Goal: Task Accomplishment & Management: Manage account settings

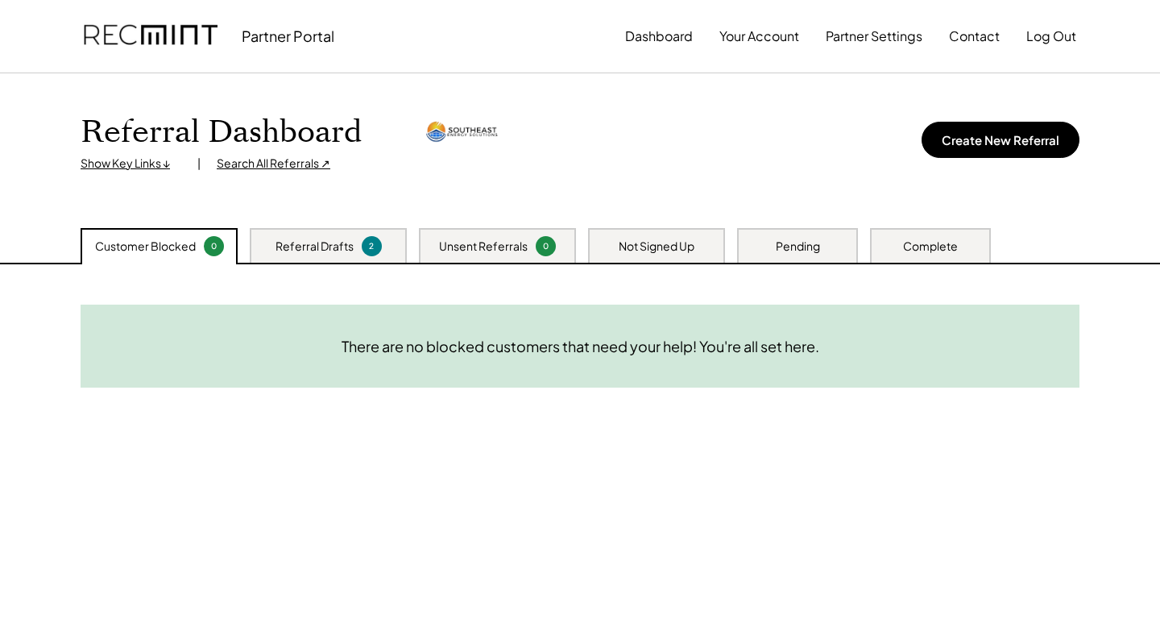
click at [638, 245] on div "Not Signed Up" at bounding box center [657, 246] width 76 height 16
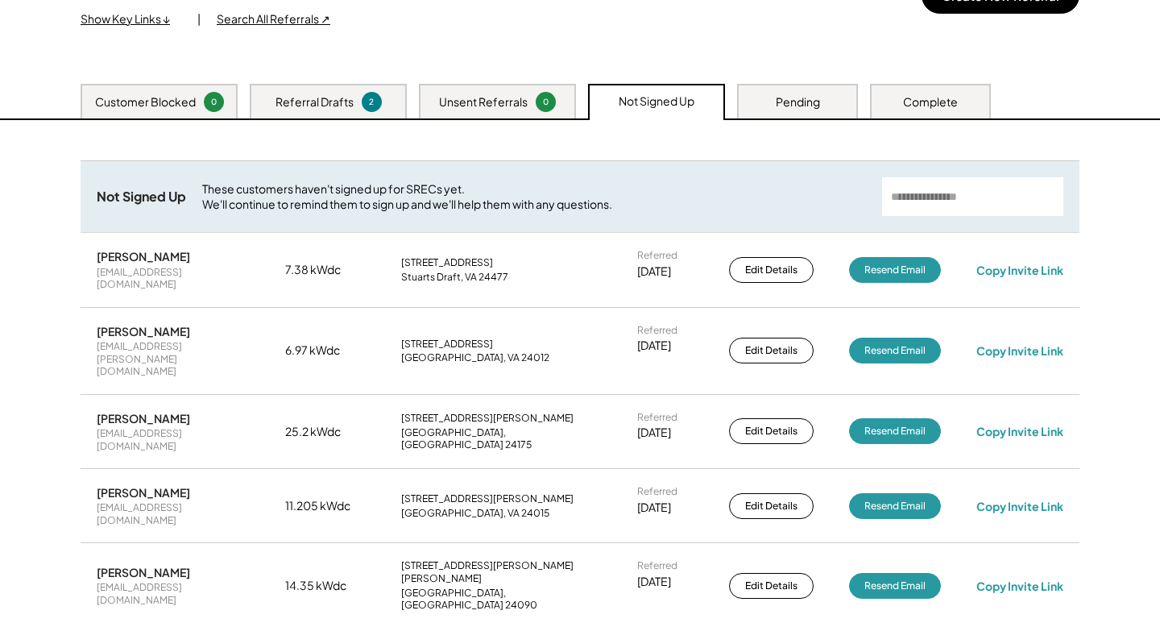
scroll to position [150, 0]
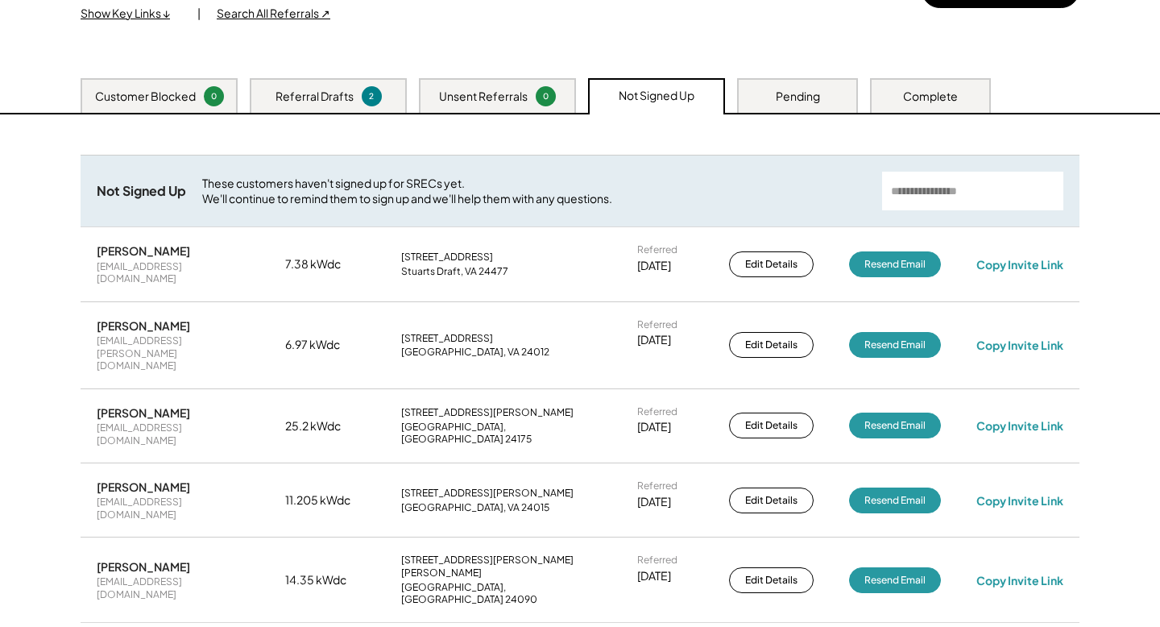
click at [927, 96] on div "Complete" at bounding box center [930, 97] width 55 height 16
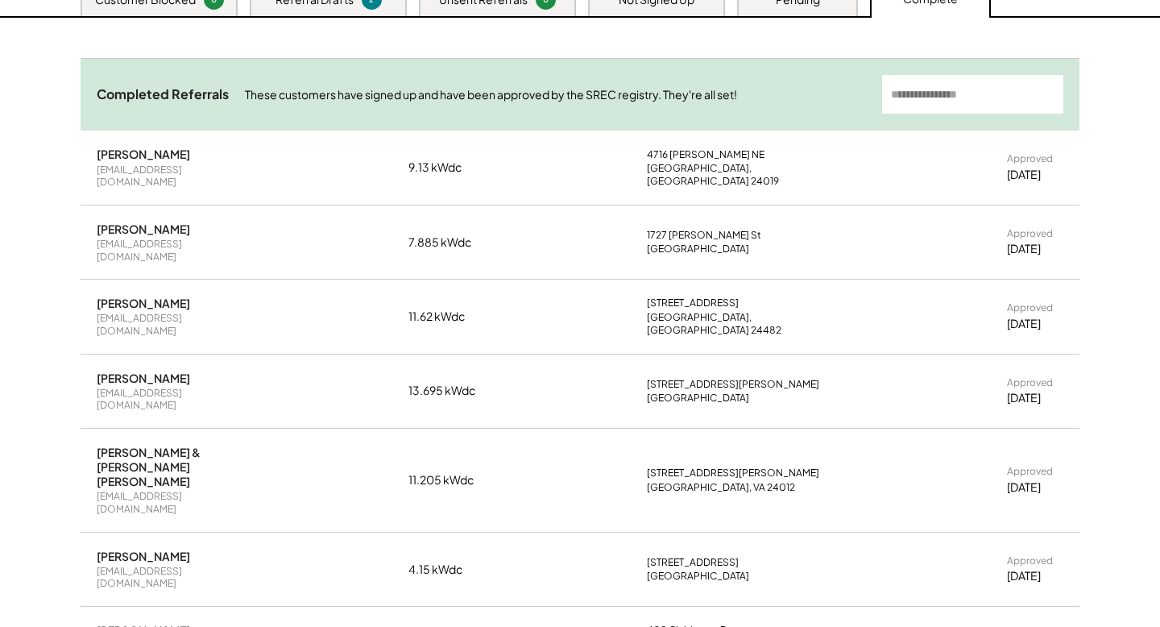
scroll to position [254, 0]
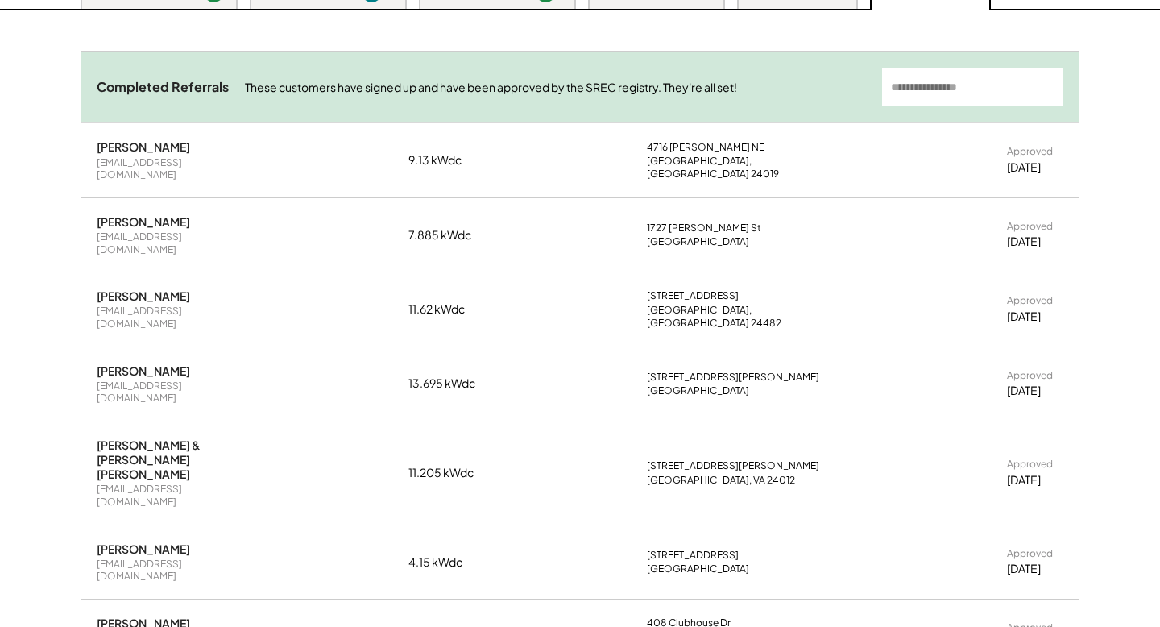
drag, startPoint x: 1060, startPoint y: 419, endPoint x: 955, endPoint y: 418, distance: 105.5
click at [960, 421] on div "[PERSON_NAME] & [PERSON_NAME] [PERSON_NAME] [PERSON_NAME][EMAIL_ADDRESS][DOMAIN…" at bounding box center [580, 472] width 999 height 103
click at [1078, 421] on div "[PERSON_NAME] & [PERSON_NAME] [PERSON_NAME] [PERSON_NAME][EMAIL_ADDRESS][DOMAIN…" at bounding box center [580, 472] width 999 height 103
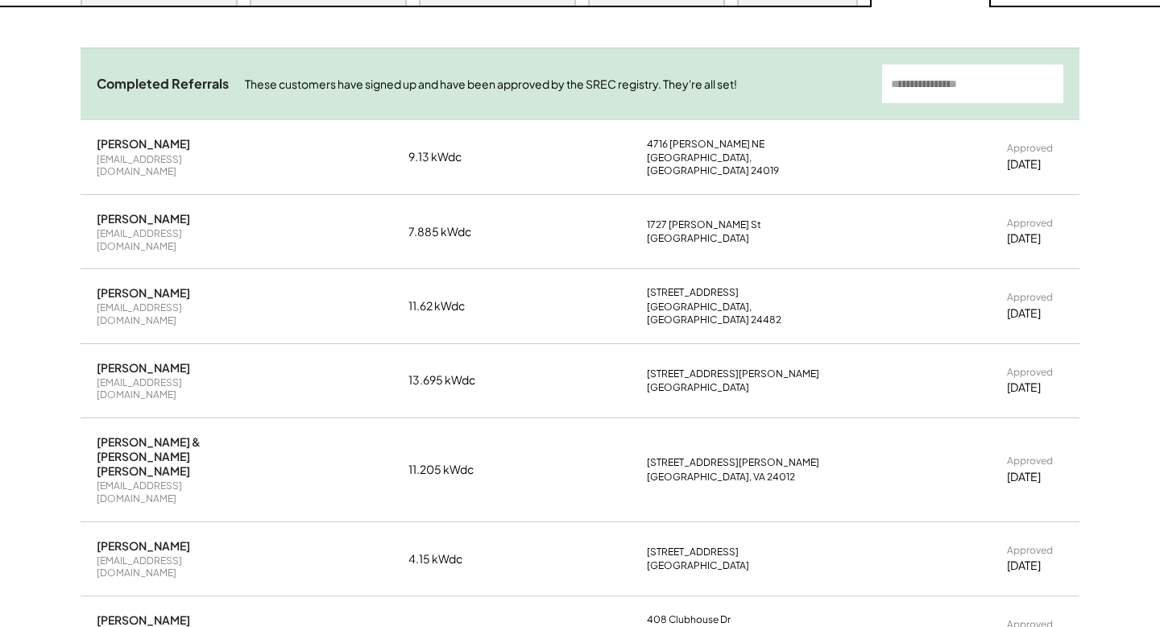
scroll to position [234, 0]
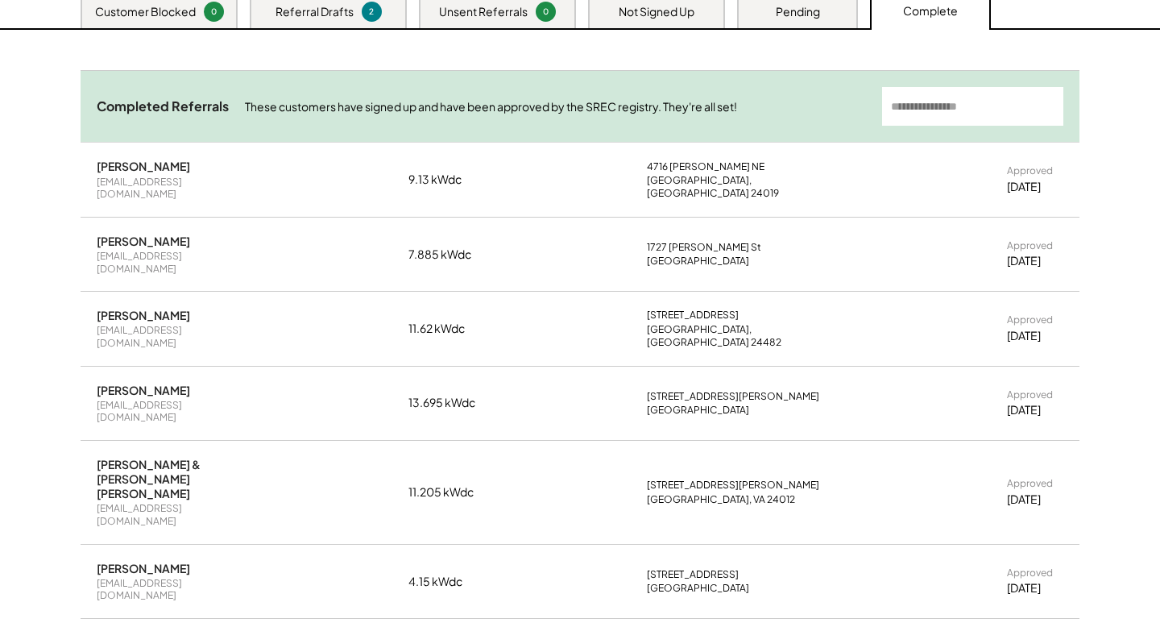
click at [184, 457] on div "[PERSON_NAME] & [PERSON_NAME] [PERSON_NAME]" at bounding box center [173, 479] width 153 height 44
click at [184, 457] on div "Janice Ann Cormeny & Roger Lewis Herbert" at bounding box center [173, 479] width 153 height 44
click at [367, 443] on div "Janice Ann Cormeny & Roger Lewis Herbert jancormeny@gmail.com 11.205 kWdc 2263 …" at bounding box center [580, 492] width 999 height 103
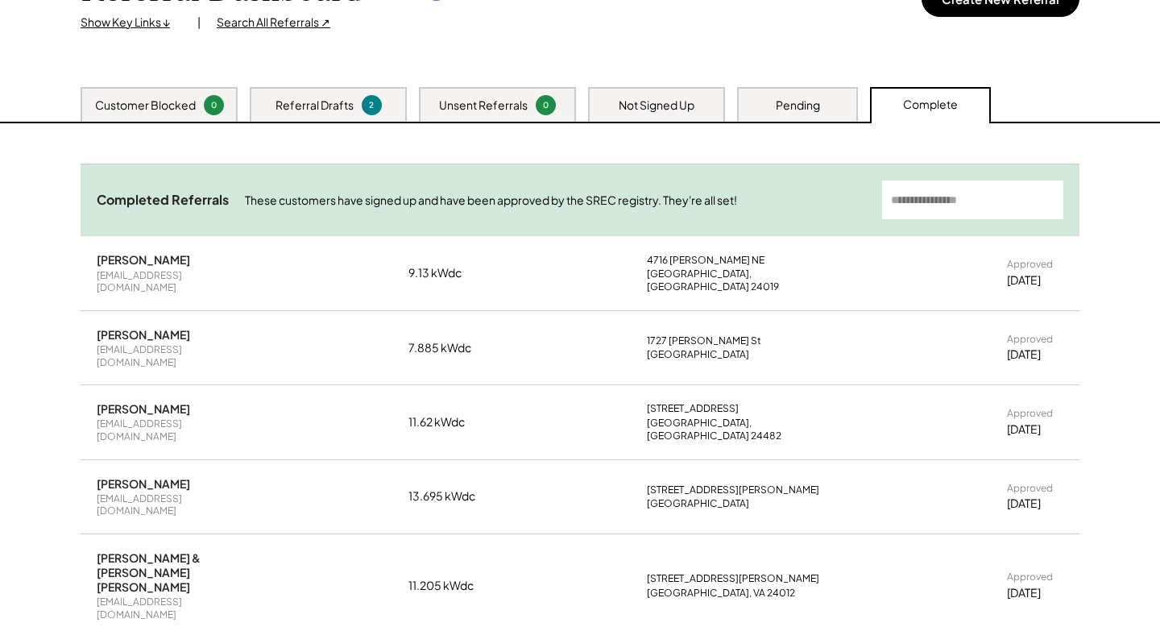
scroll to position [139, 0]
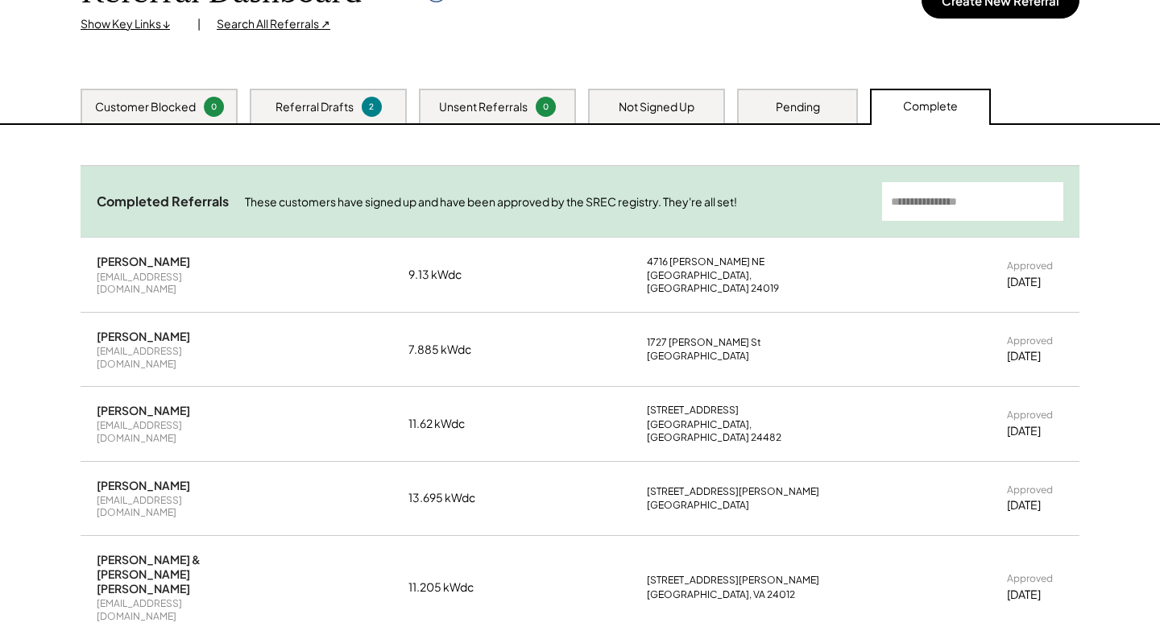
click at [333, 99] on div "Referral Drafts" at bounding box center [315, 107] width 78 height 16
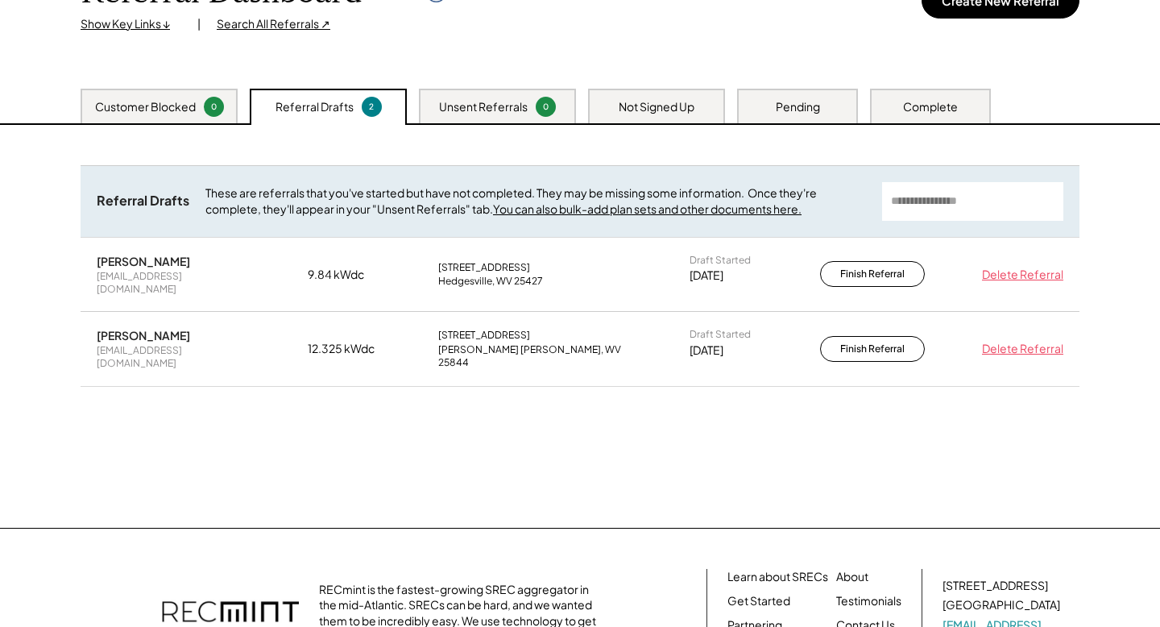
click at [176, 102] on div "Customer Blocked" at bounding box center [145, 107] width 101 height 16
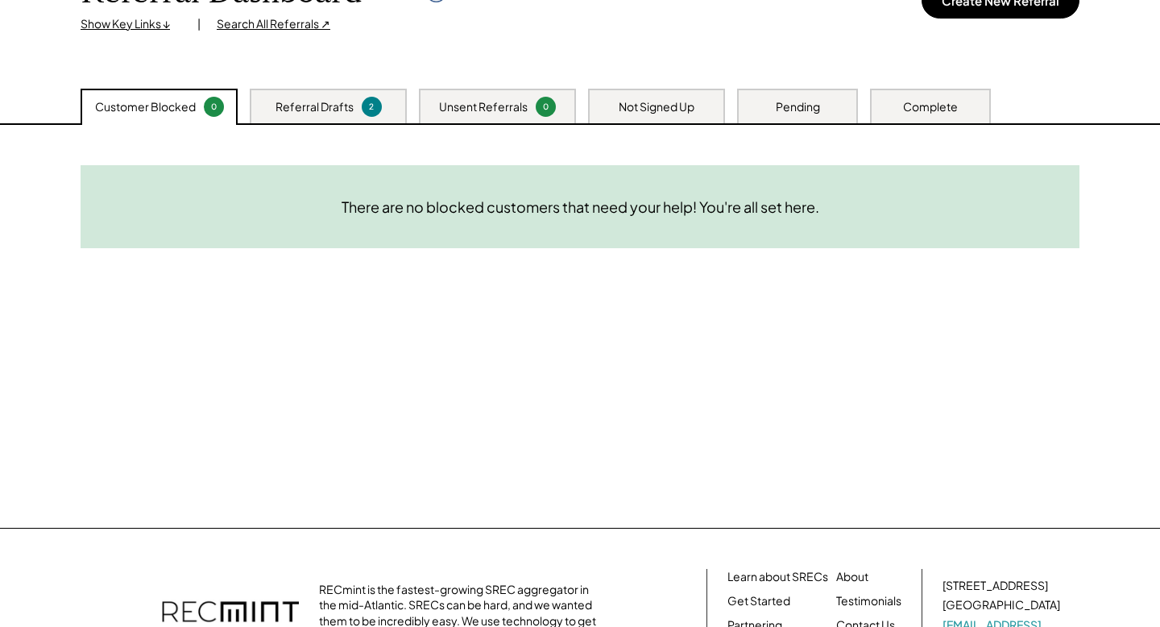
click at [288, 107] on div "Referral Drafts" at bounding box center [315, 107] width 78 height 16
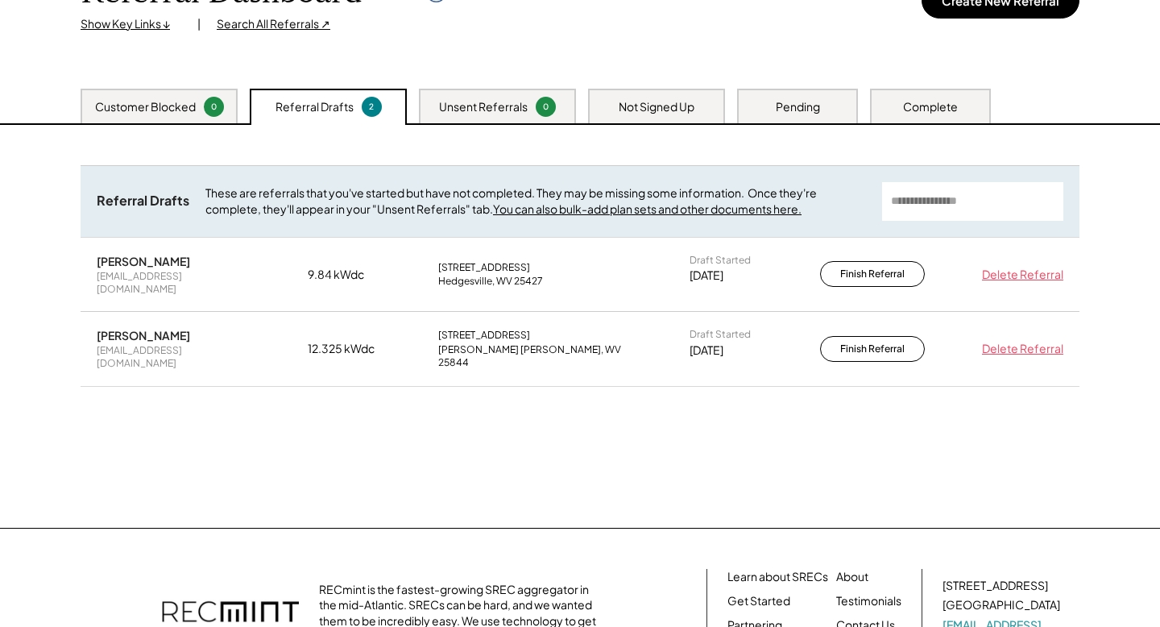
click at [518, 115] on div "Unsent Referrals 0" at bounding box center [497, 106] width 157 height 35
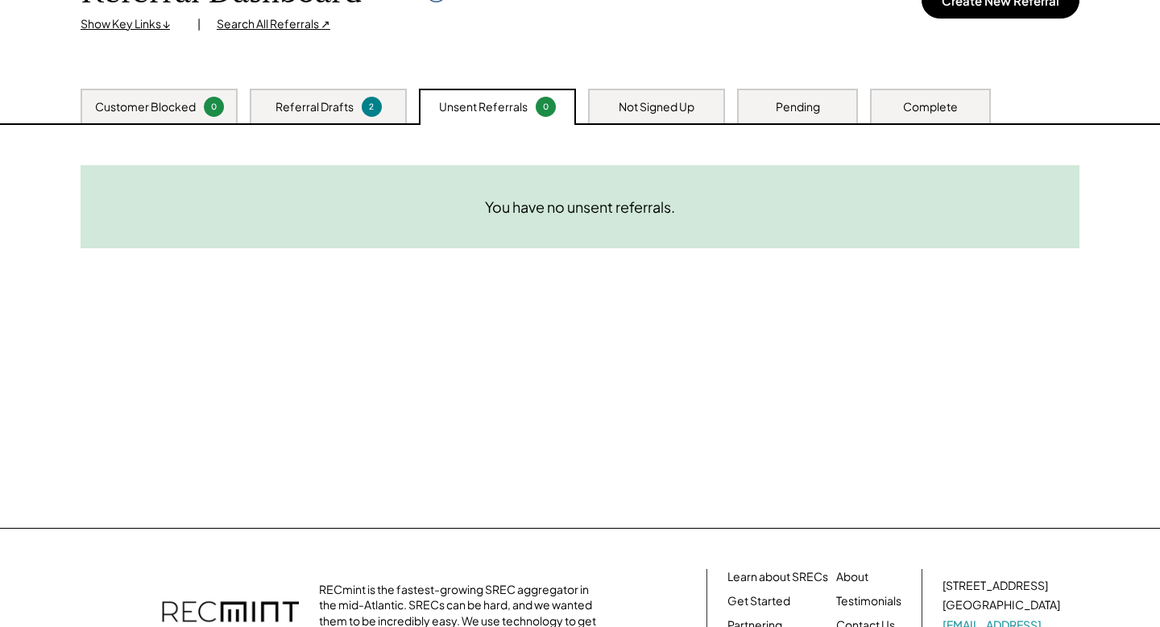
click at [644, 114] on div "Not Signed Up" at bounding box center [656, 106] width 137 height 35
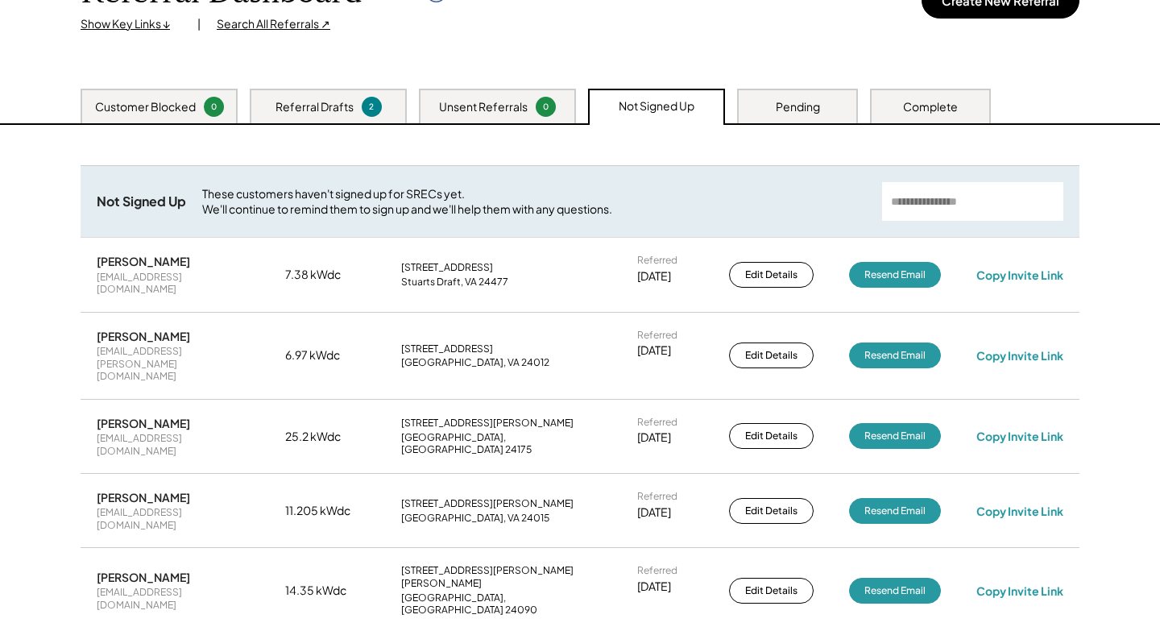
click at [797, 102] on div "Pending" at bounding box center [798, 107] width 44 height 16
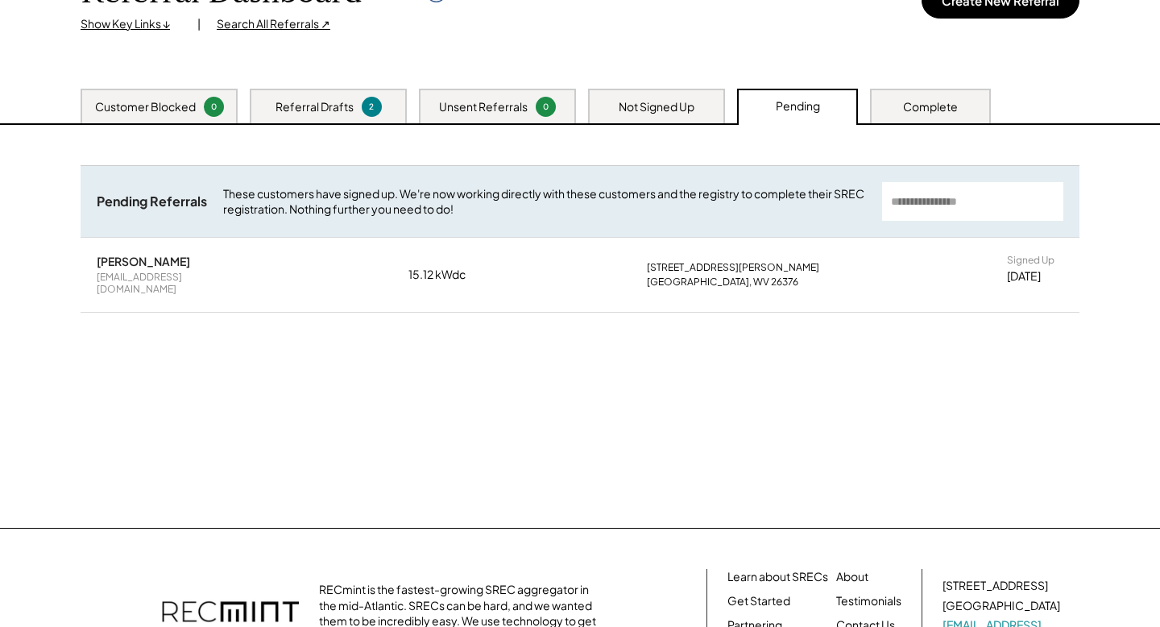
click at [902, 109] on div "Complete" at bounding box center [930, 106] width 121 height 35
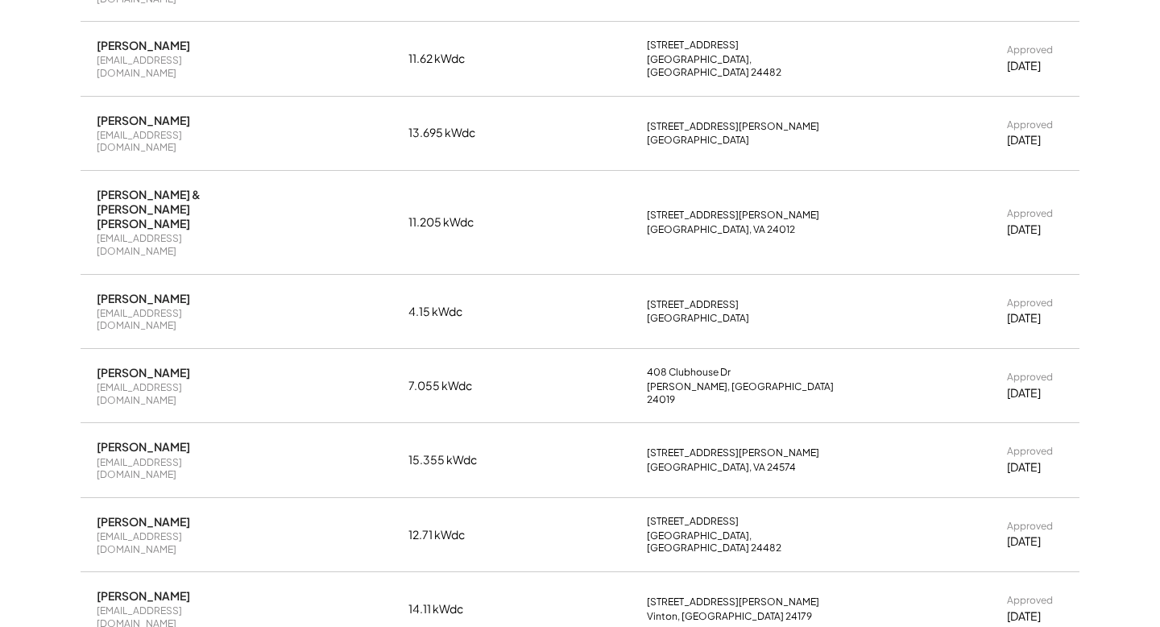
scroll to position [405, 0]
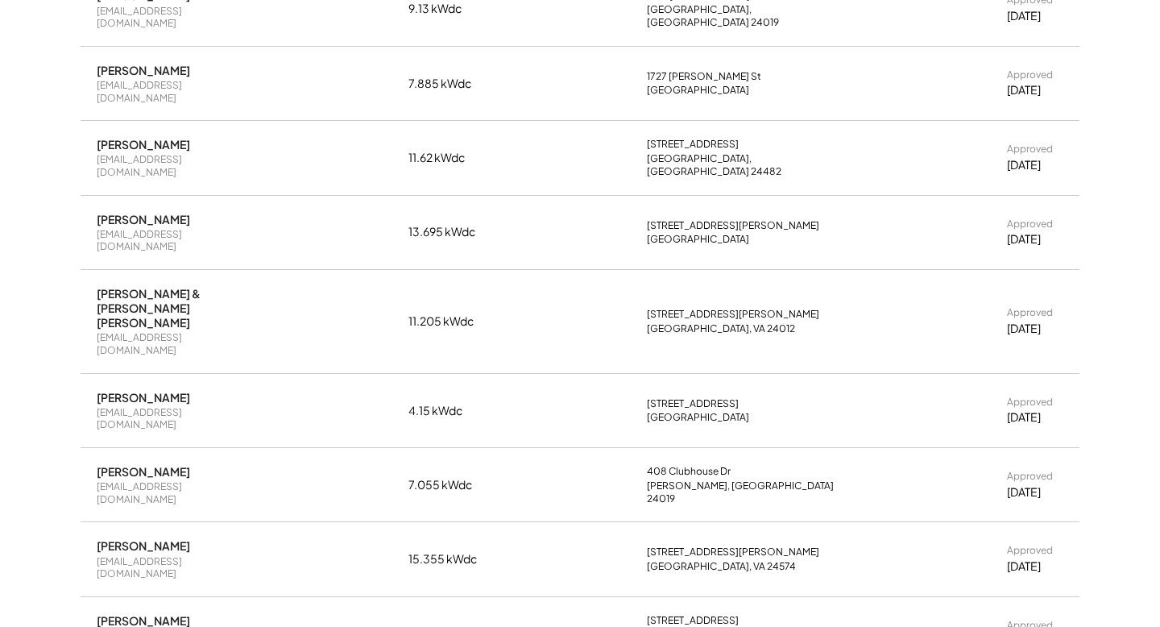
click at [173, 331] on div "jancormeny@gmail.com" at bounding box center [173, 343] width 153 height 25
copy div "jancormeny@gmail.com"
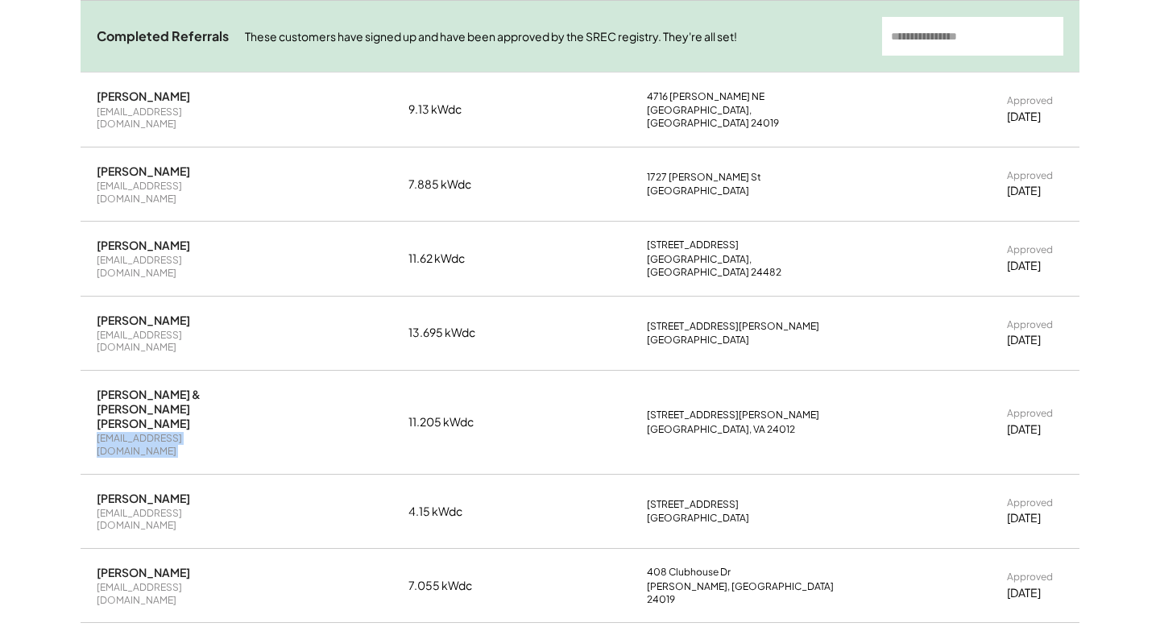
scroll to position [289, 0]
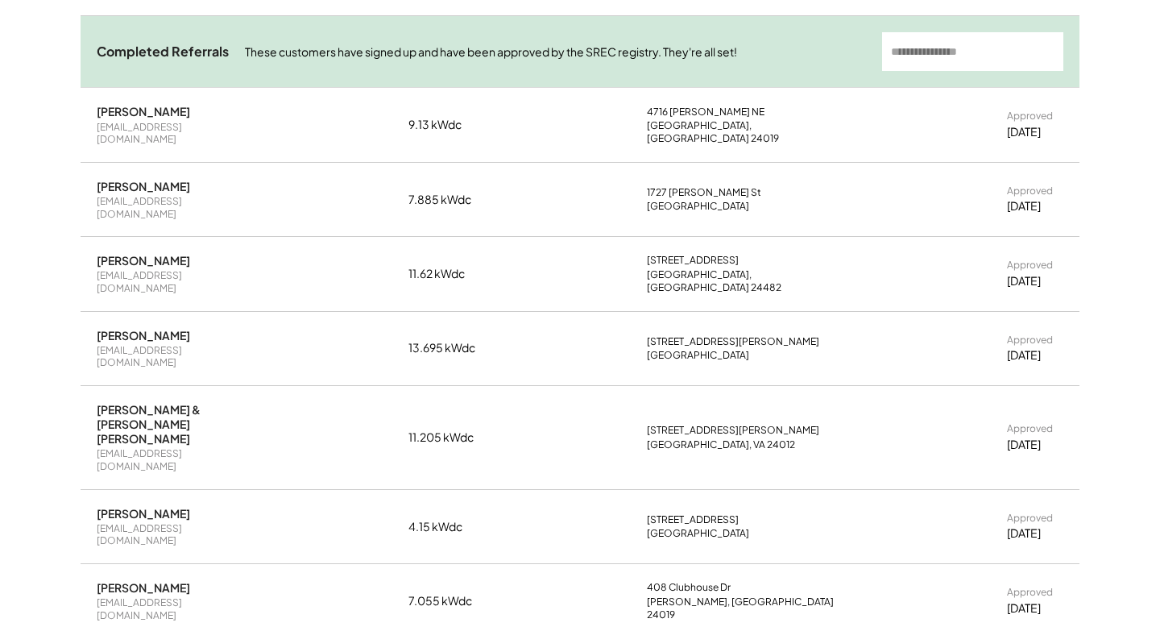
click at [558, 397] on div "Janice Ann Cormeny & Roger Lewis Herbert jancormeny@gmail.com 11.205 kWdc 2263 …" at bounding box center [580, 437] width 999 height 103
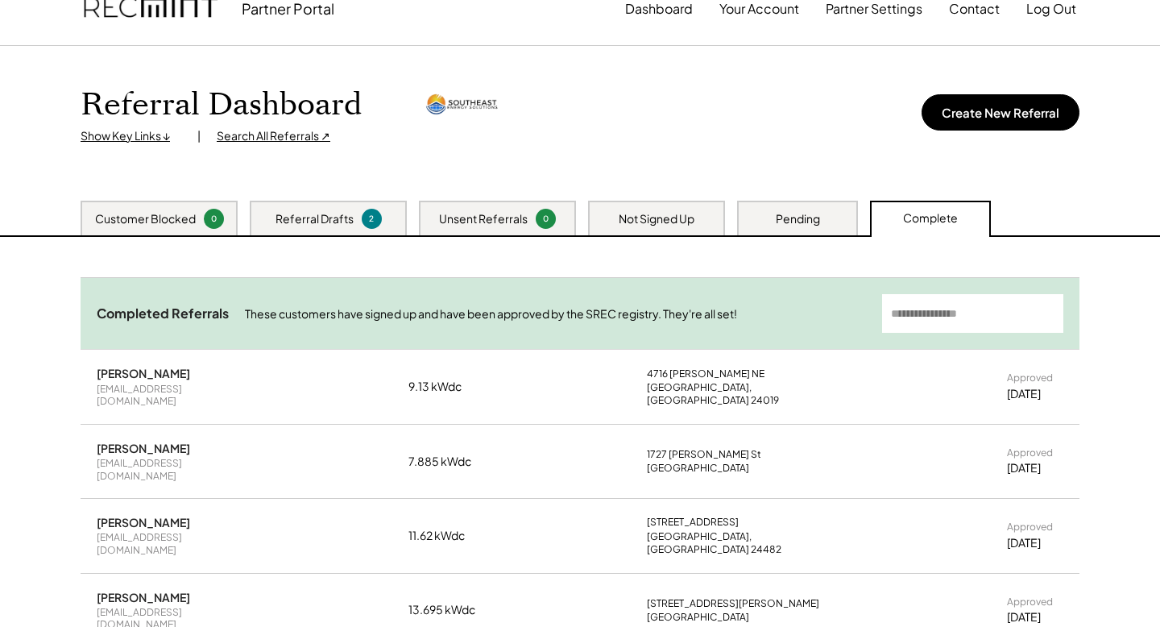
scroll to position [0, 0]
